Goal: Task Accomplishment & Management: Manage account settings

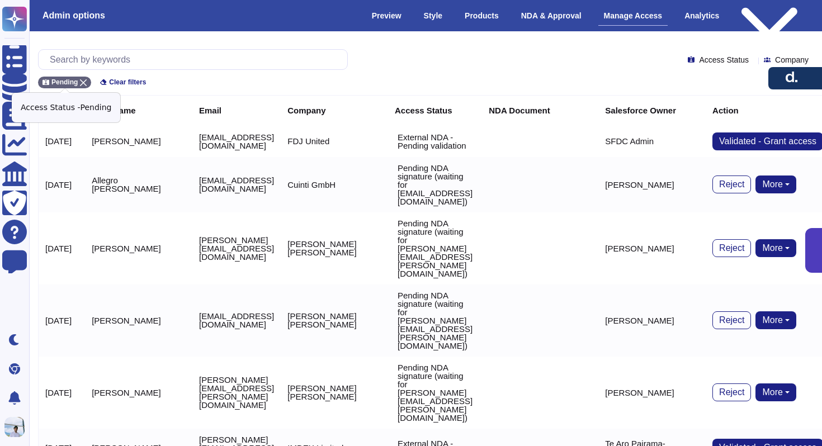
click at [86, 81] on icon at bounding box center [83, 82] width 7 height 7
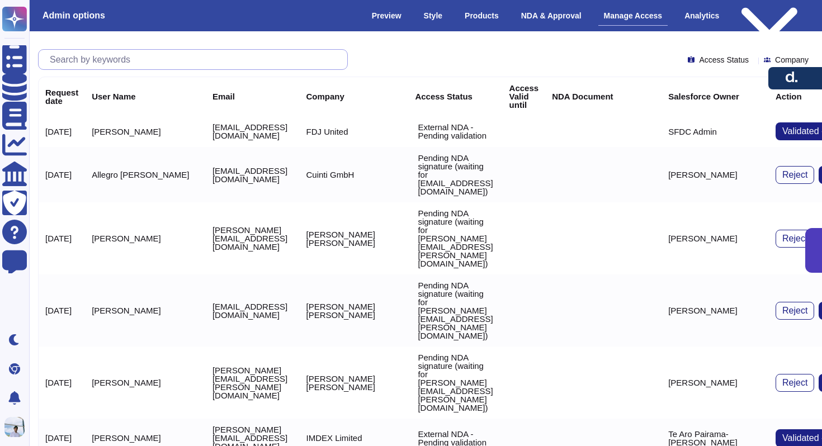
click at [104, 60] on input "text" at bounding box center [195, 60] width 303 height 20
paste input "[EMAIL_ADDRESS][DOMAIN_NAME]"
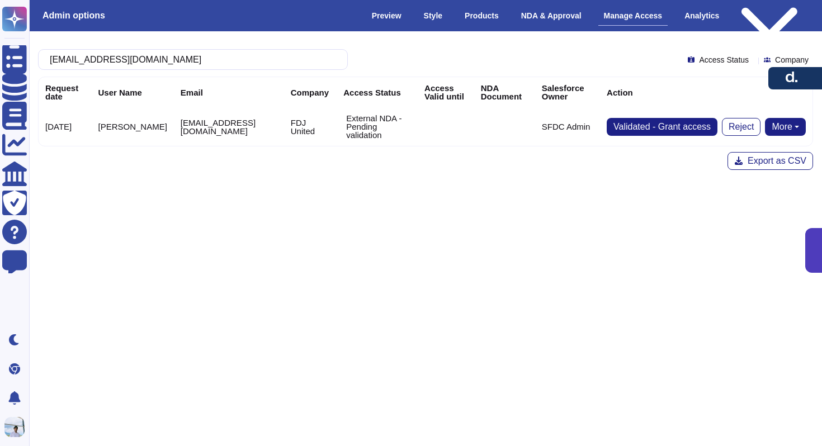
click at [787, 124] on button "More" at bounding box center [785, 127] width 41 height 18
type input "[EMAIL_ADDRESS][DOMAIN_NAME]"
click at [741, 156] on link "Send NDA" at bounding box center [744, 162] width 124 height 13
